Goal: Information Seeking & Learning: Learn about a topic

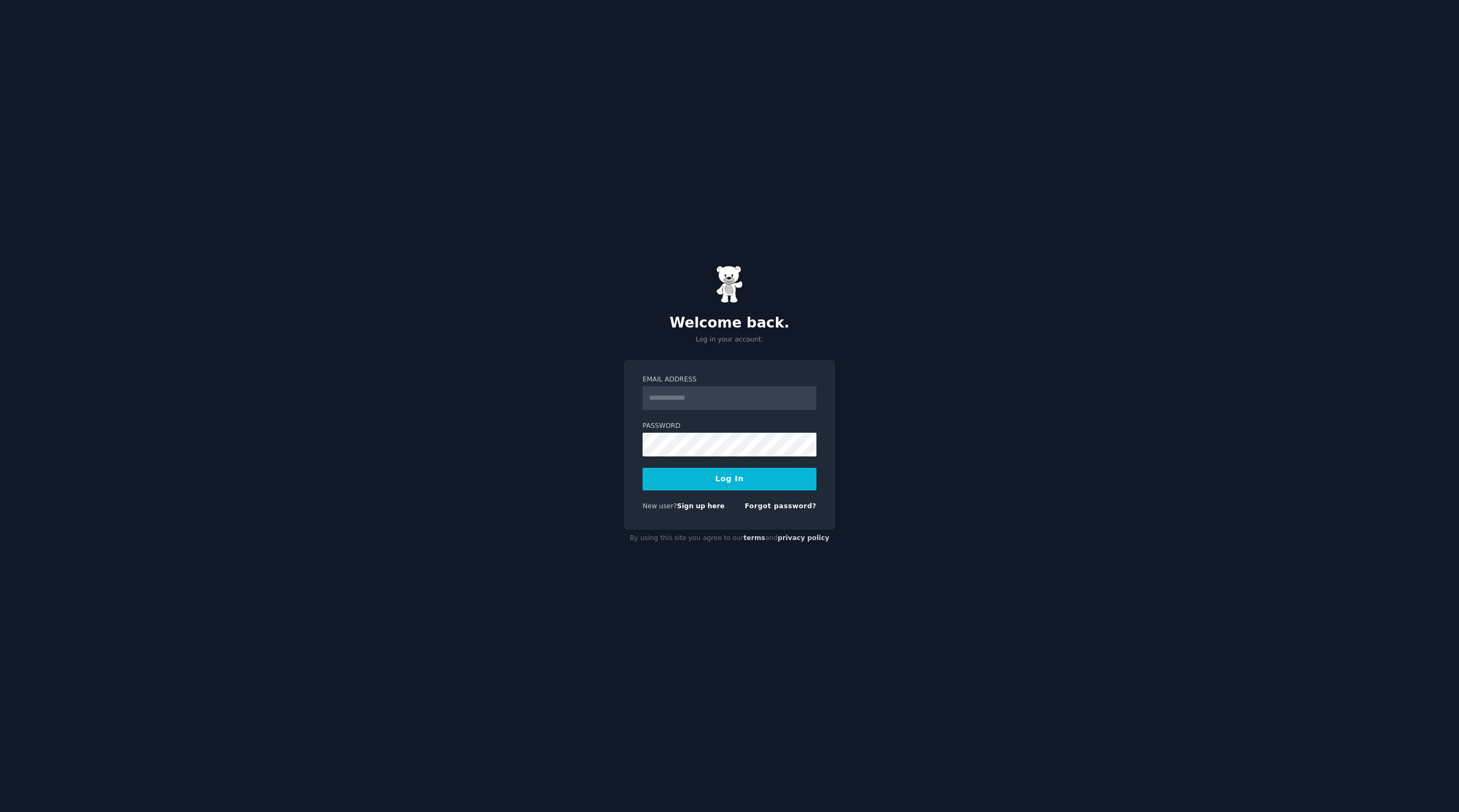
click at [0, 812] on com-1password-button at bounding box center [0, 812] width 0 height 0
click at [747, 406] on input "Email Address" at bounding box center [730, 398] width 174 height 24
type input "**********"
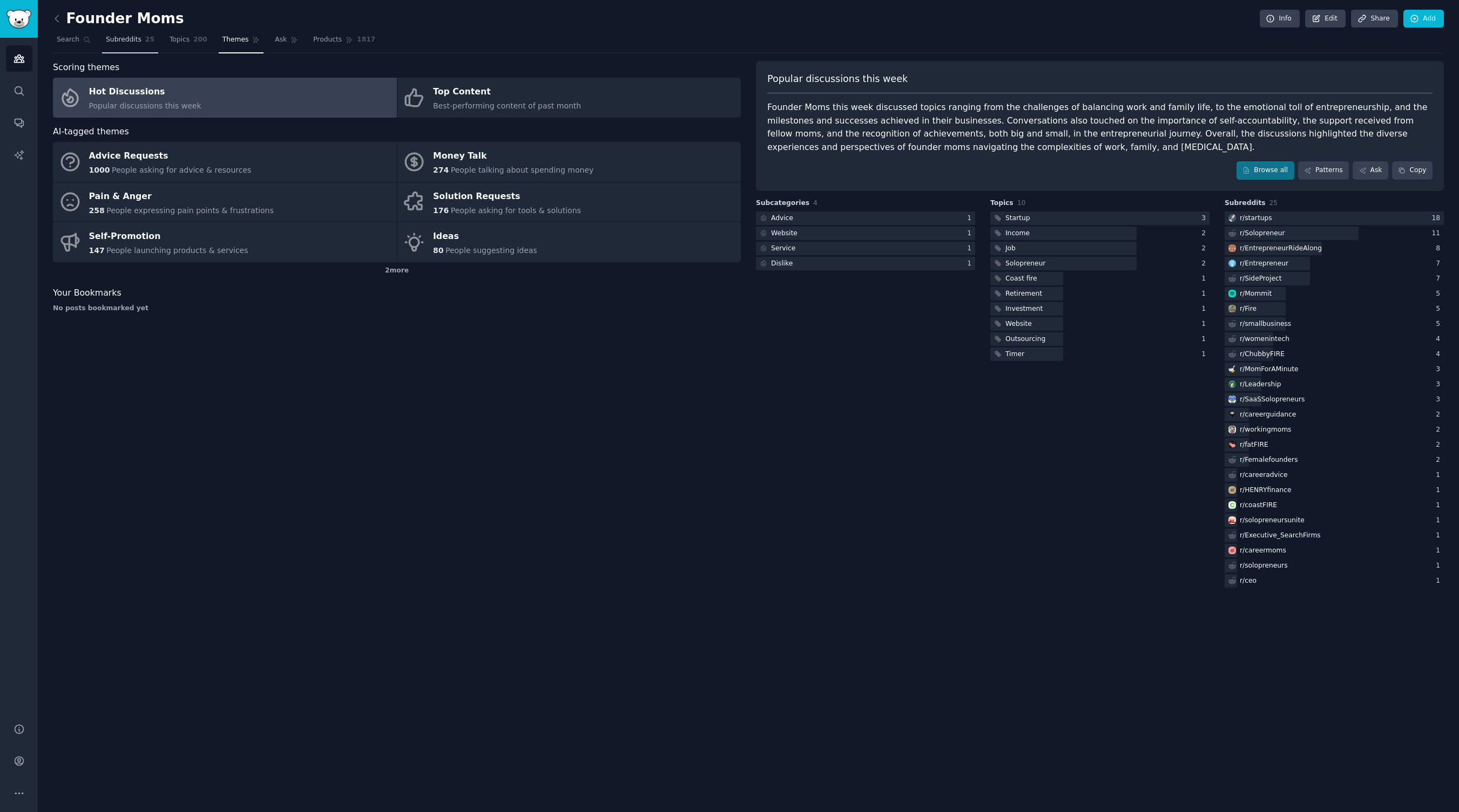
click at [130, 38] on span "Subreddits" at bounding box center [123, 39] width 36 height 9
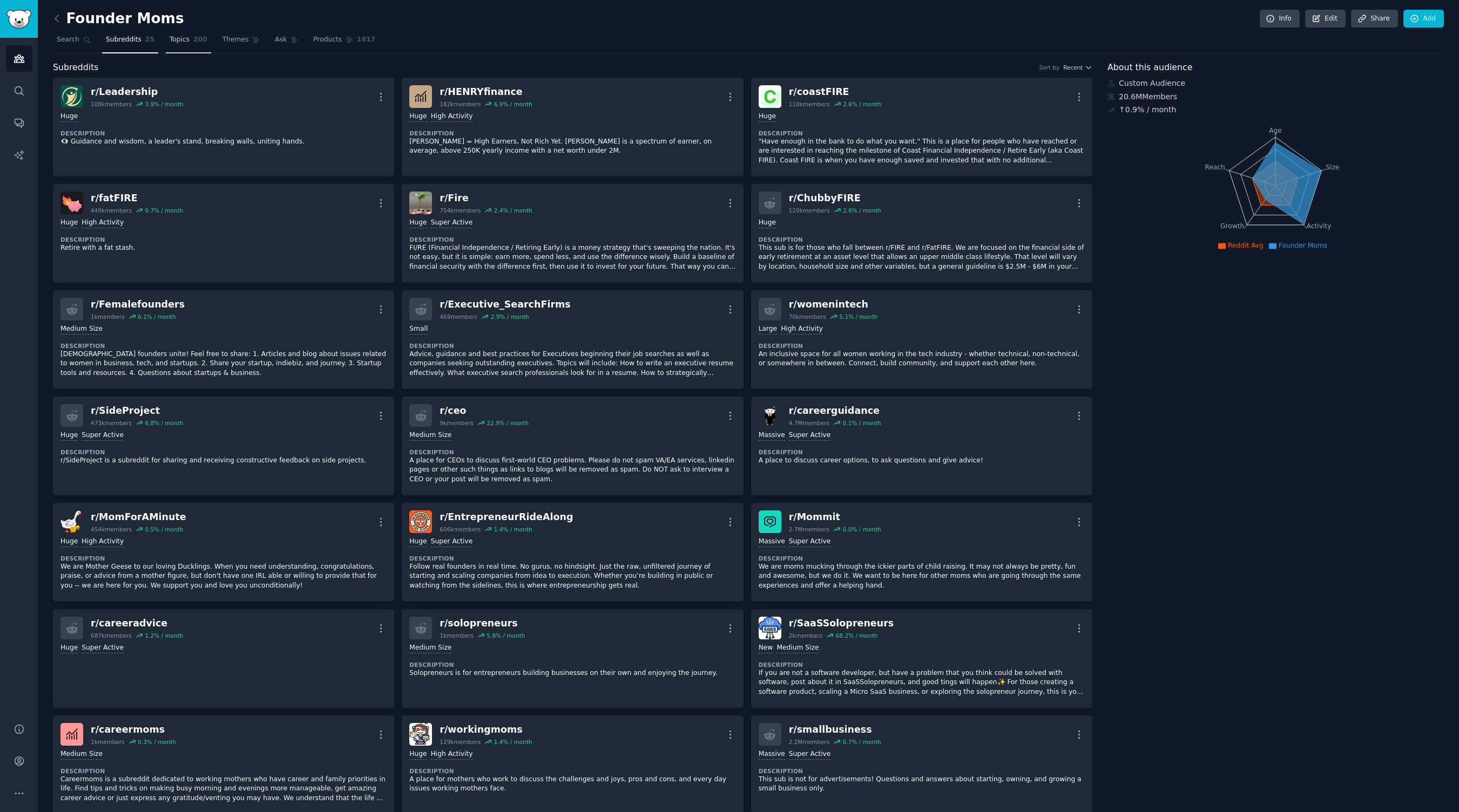
click at [186, 44] on span "Topics" at bounding box center [179, 39] width 20 height 9
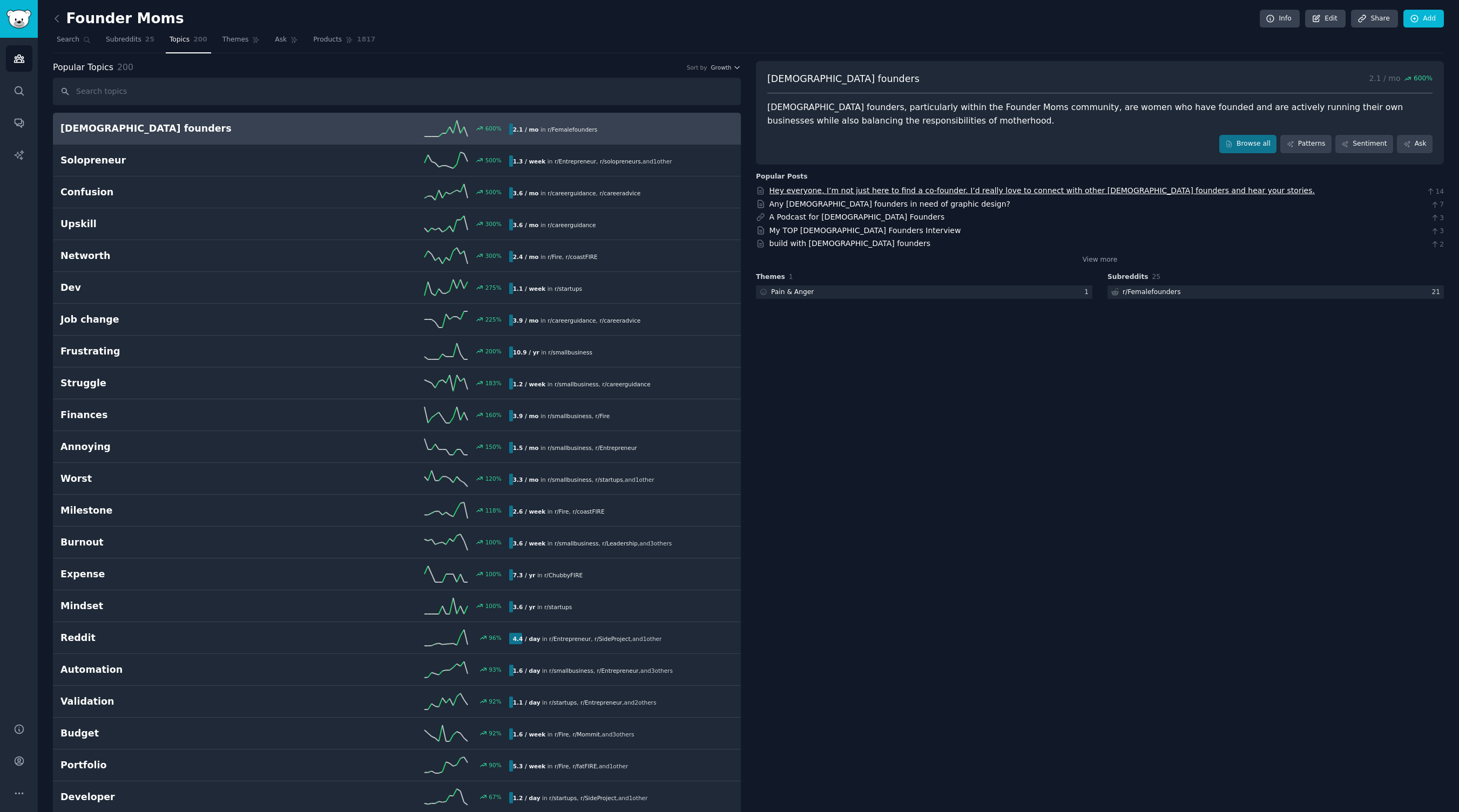
click at [1146, 189] on link "Hey everyone, I’m not just here to find a co-founder. I’d really love to connec…" at bounding box center [1042, 191] width 546 height 9
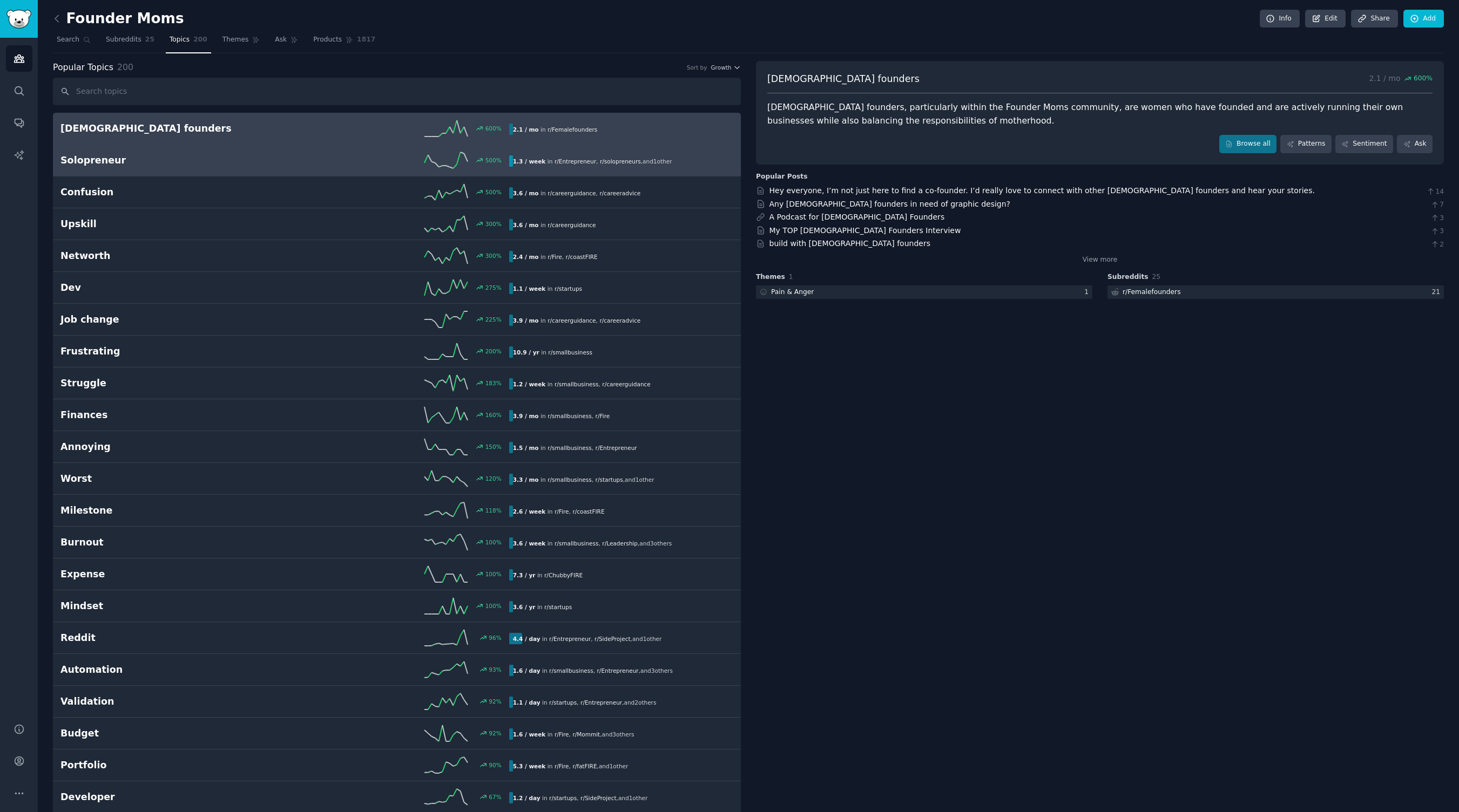
click at [300, 158] on div "500 %" at bounding box center [397, 160] width 224 height 16
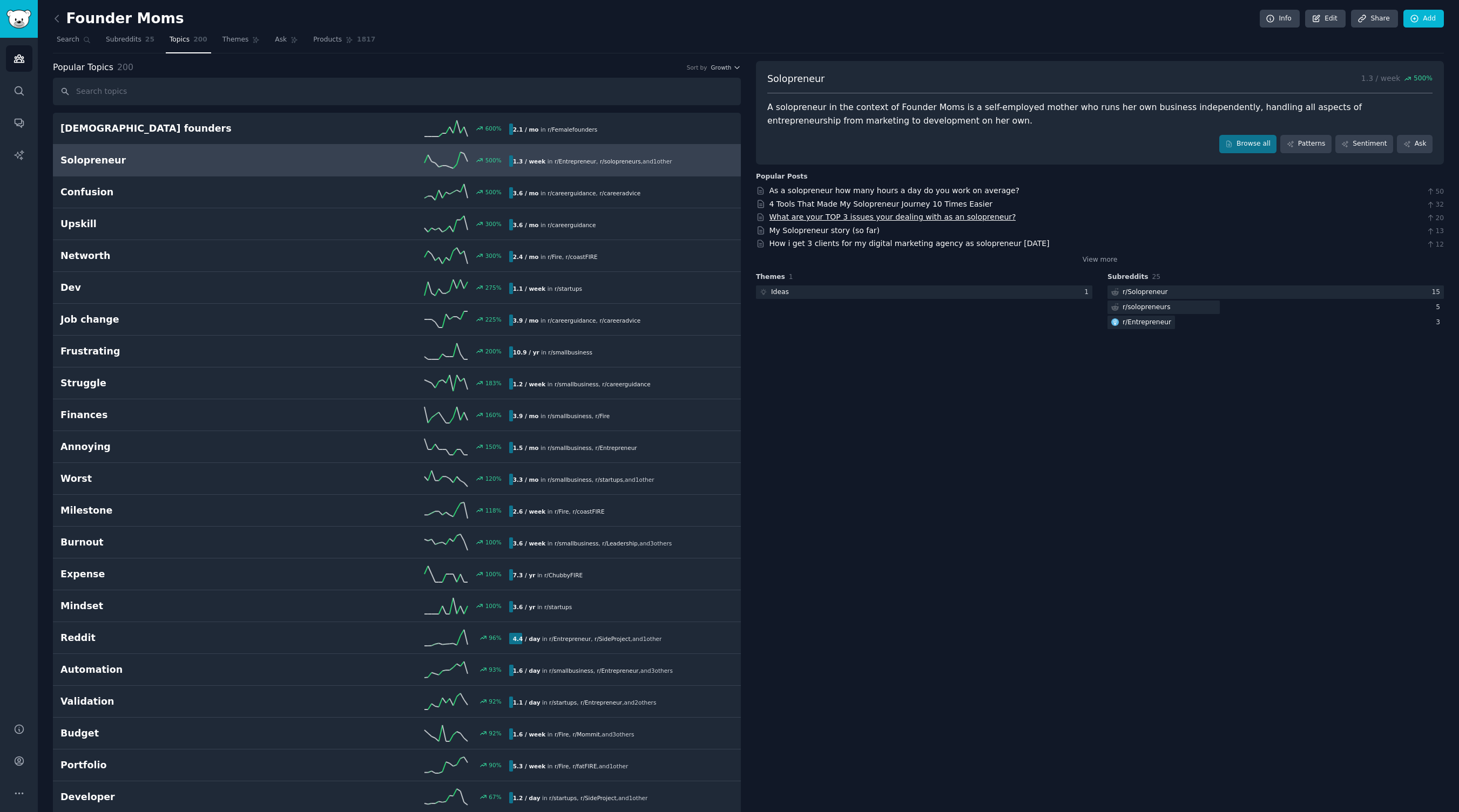
click at [942, 219] on link "What are your TOP 3 issues your dealing with as an solopreneur?" at bounding box center [893, 217] width 247 height 9
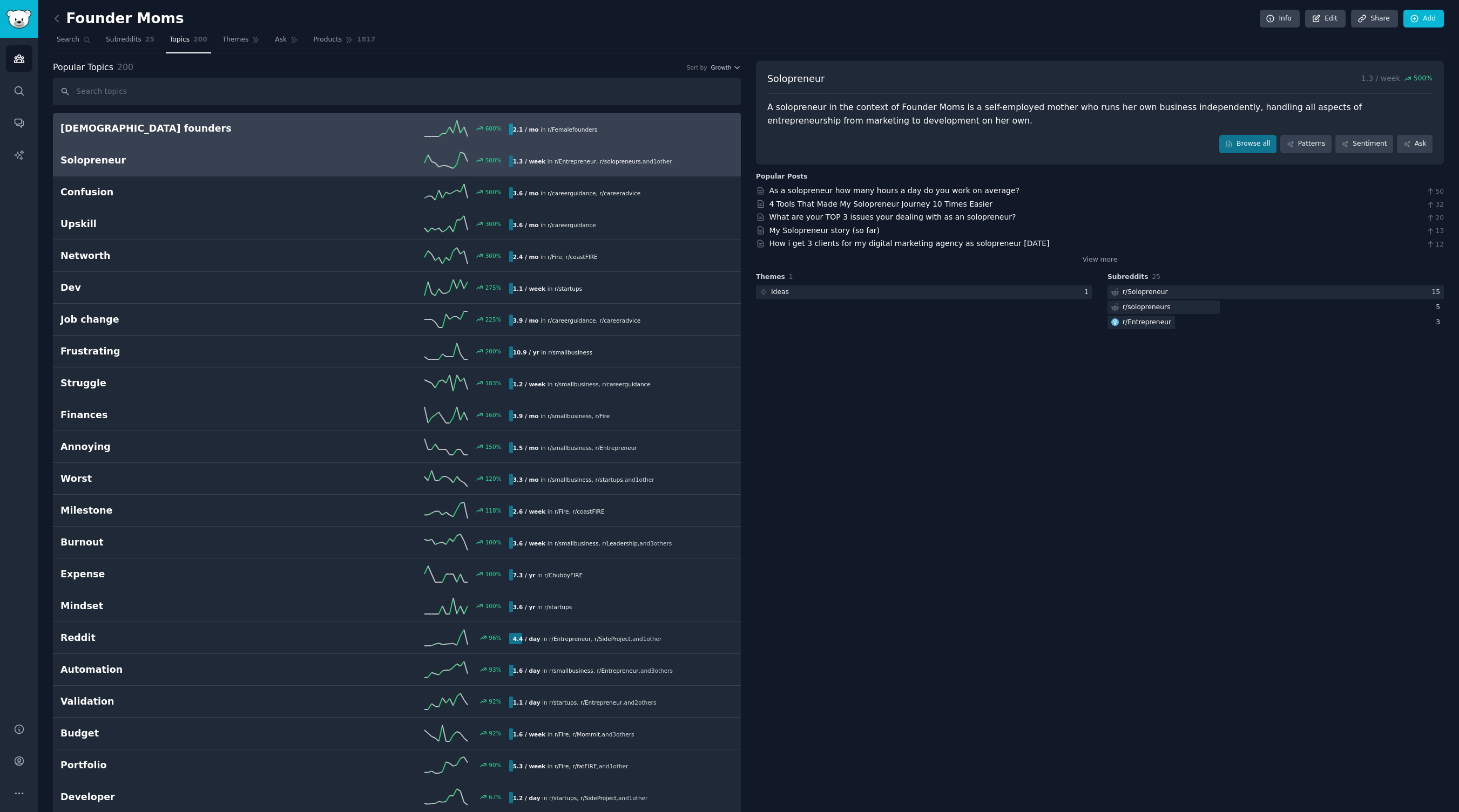
click at [249, 127] on h2 "[DEMOGRAPHIC_DATA] founders" at bounding box center [172, 129] width 224 height 13
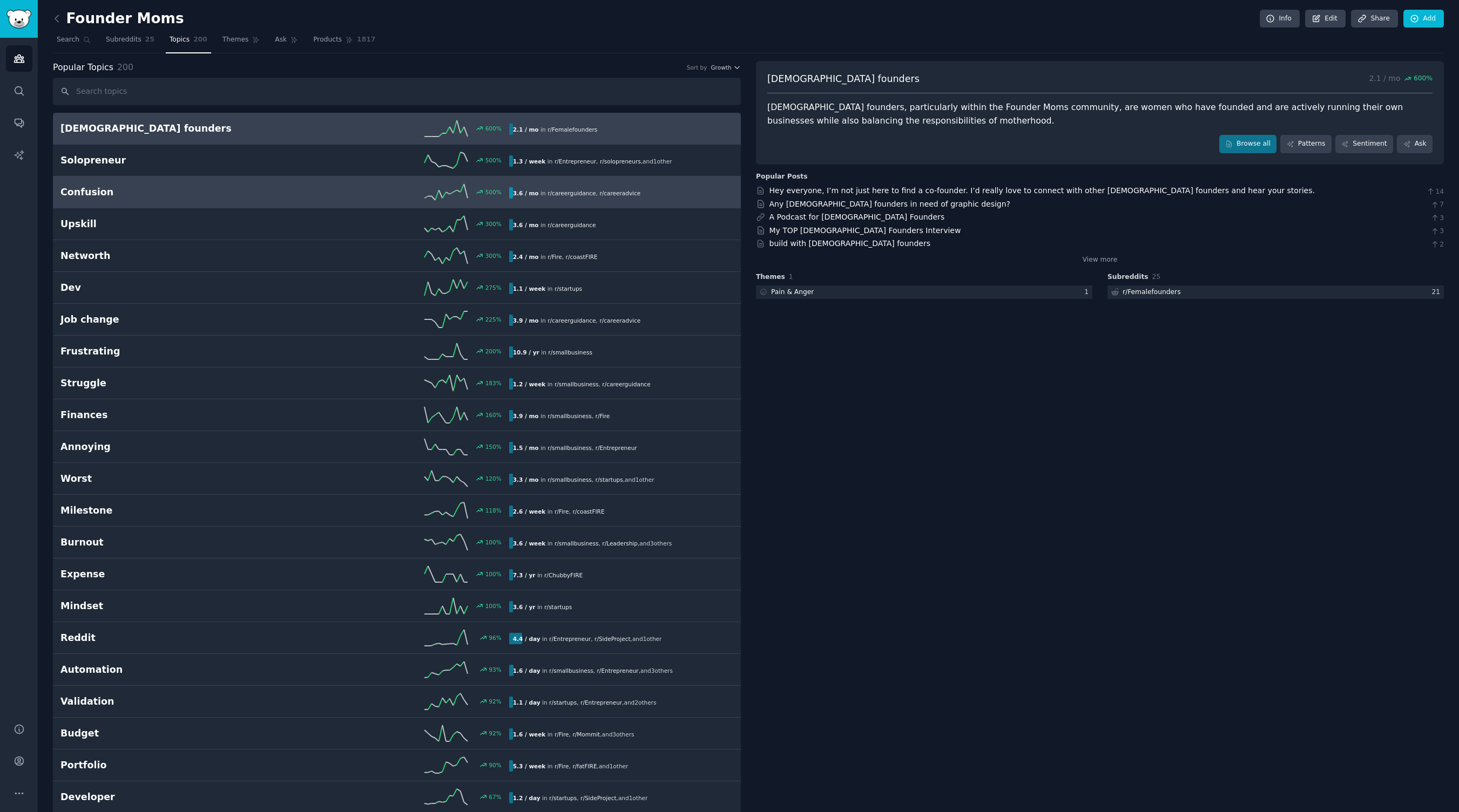
click at [335, 198] on div "500 %" at bounding box center [397, 192] width 224 height 16
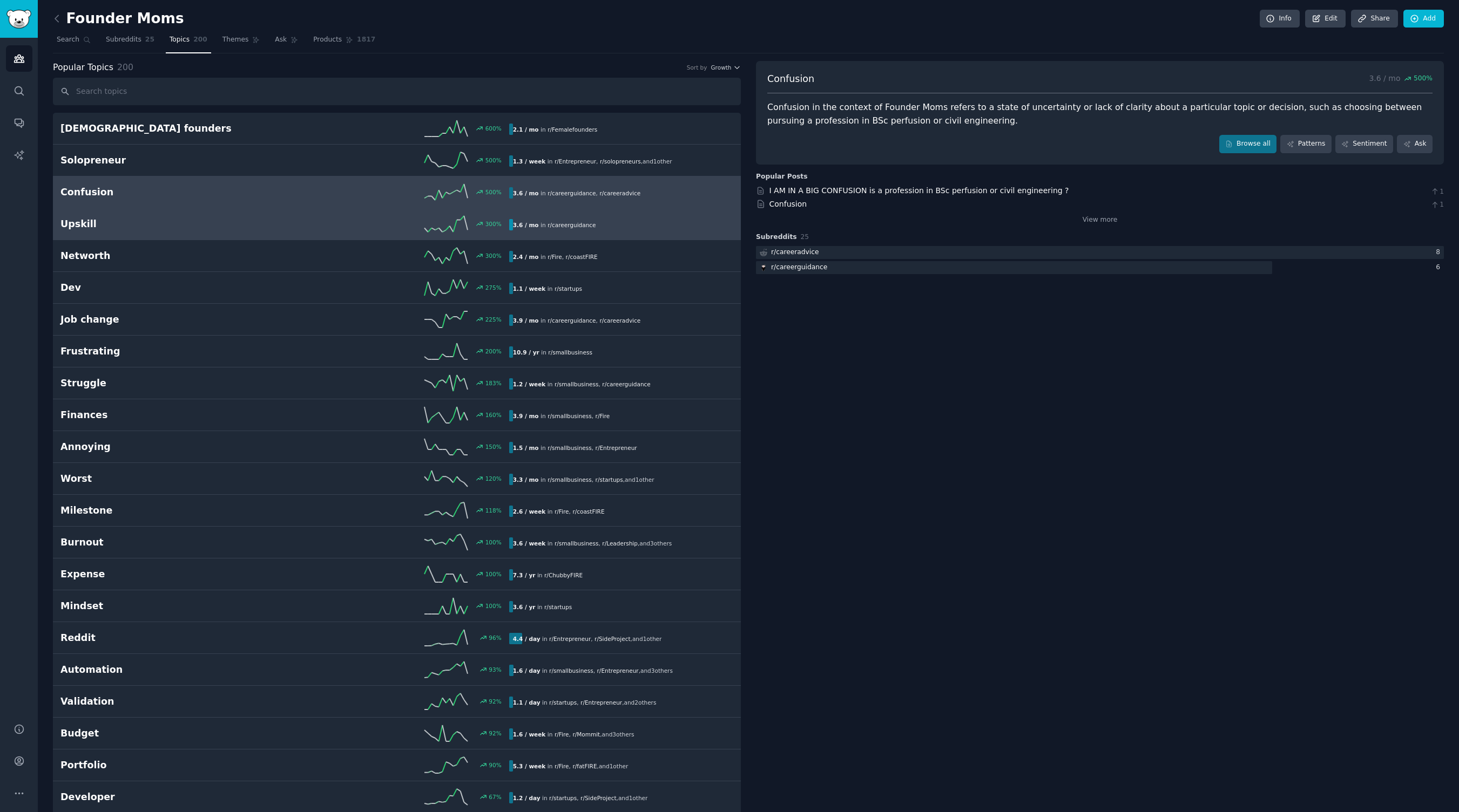
click at [322, 225] on div "300 %" at bounding box center [397, 224] width 224 height 16
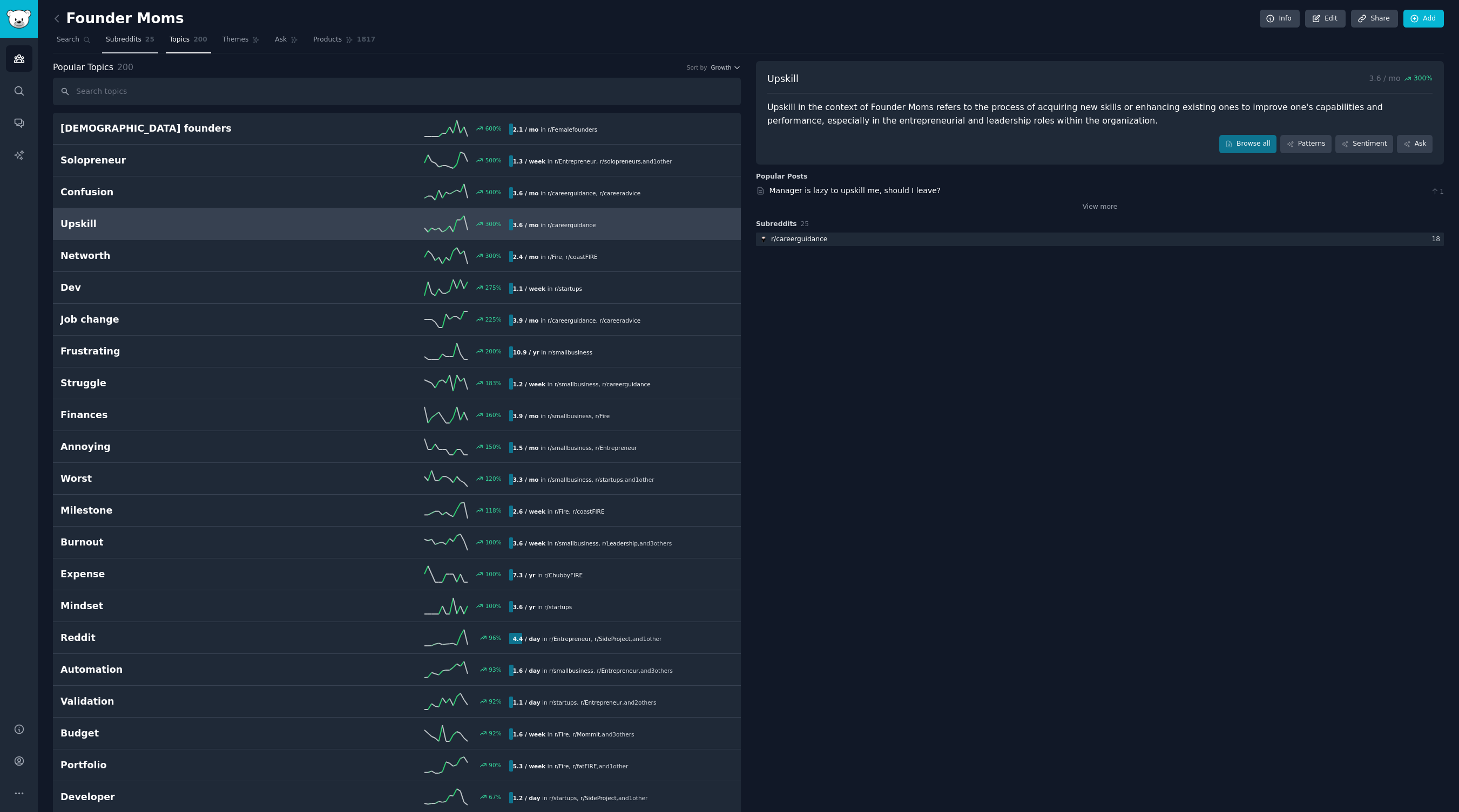
click at [140, 36] on span "Subreddits" at bounding box center [123, 39] width 36 height 9
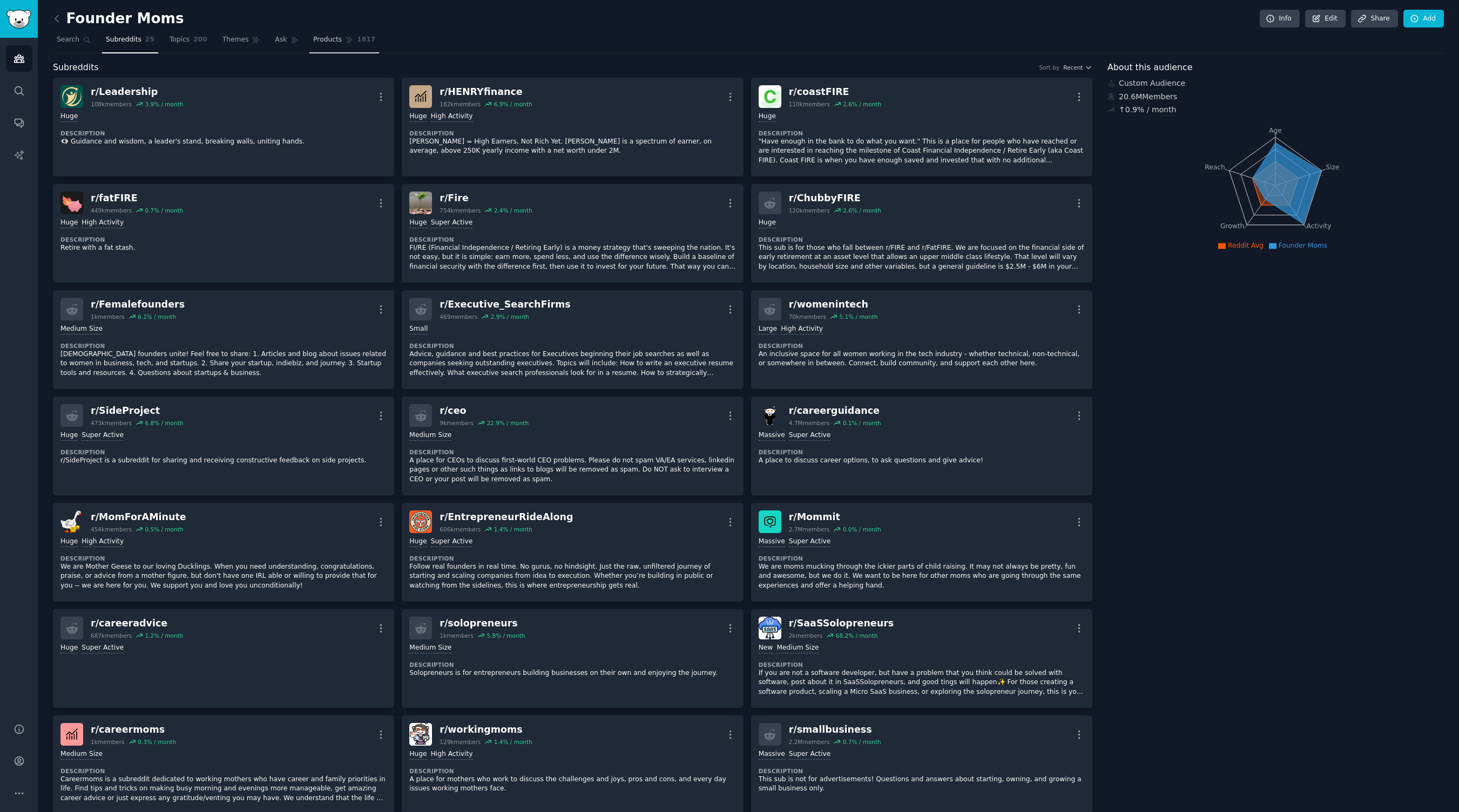
click at [355, 46] on link "Products 1817" at bounding box center [344, 42] width 69 height 22
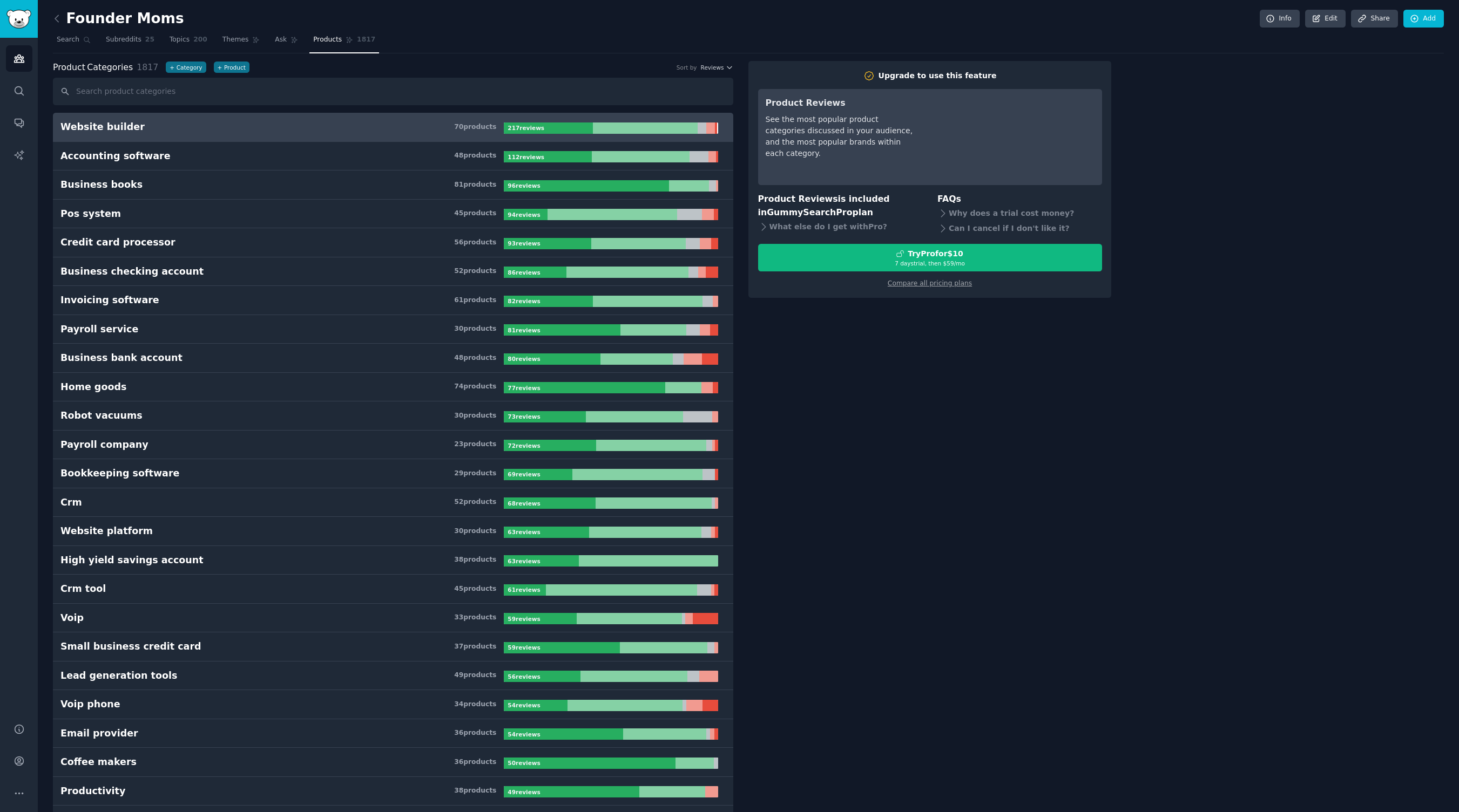
click at [197, 37] on span "200" at bounding box center [200, 39] width 14 height 9
